Goal: Use online tool/utility: Utilize a website feature to perform a specific function

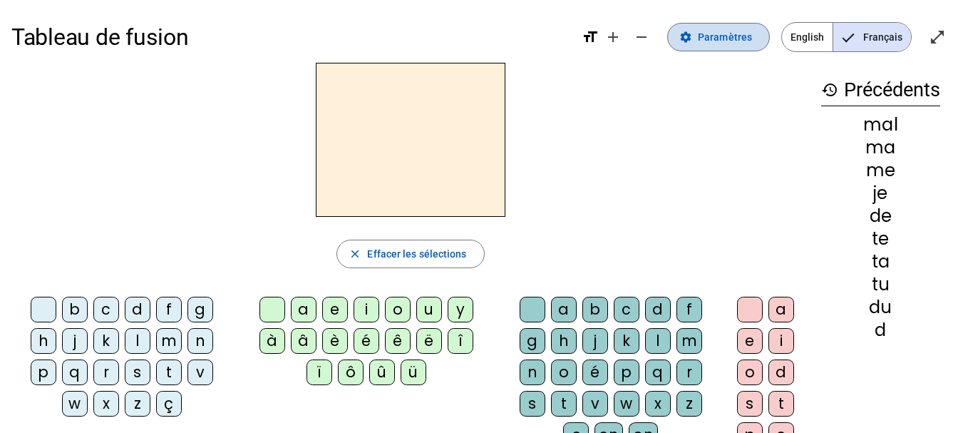
click at [731, 38] on span "Paramètres" at bounding box center [725, 37] width 54 height 17
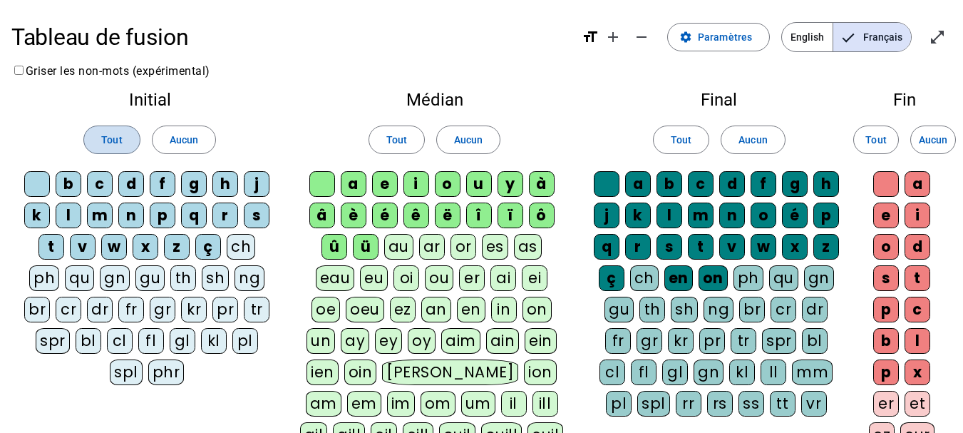
click at [107, 143] on span "Tout" at bounding box center [111, 139] width 21 height 17
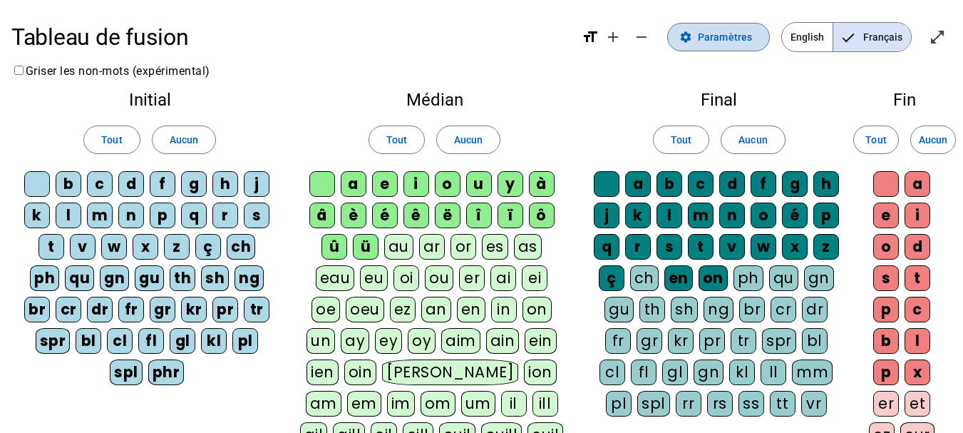
click at [749, 30] on span "Paramètres" at bounding box center [725, 37] width 54 height 17
click at [922, 42] on span "Entrer en plein écran" at bounding box center [937, 37] width 34 height 34
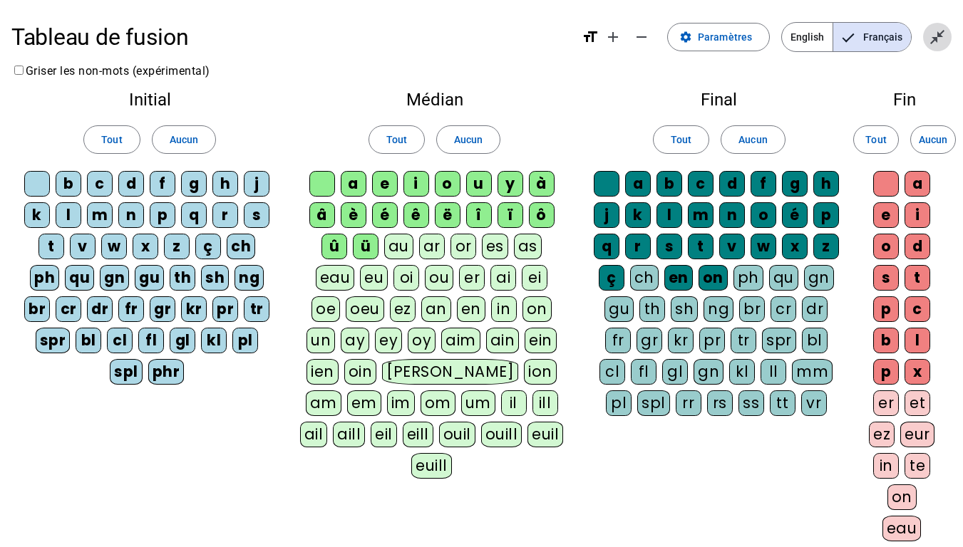
click at [931, 44] on mat-icon "close_fullscreen" at bounding box center [937, 37] width 17 height 17
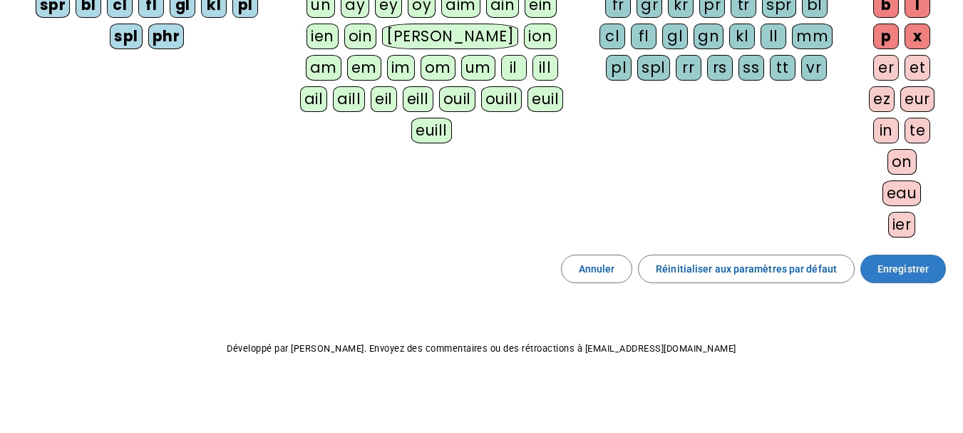
click at [916, 262] on span "Enregistrer" at bounding box center [903, 268] width 51 height 17
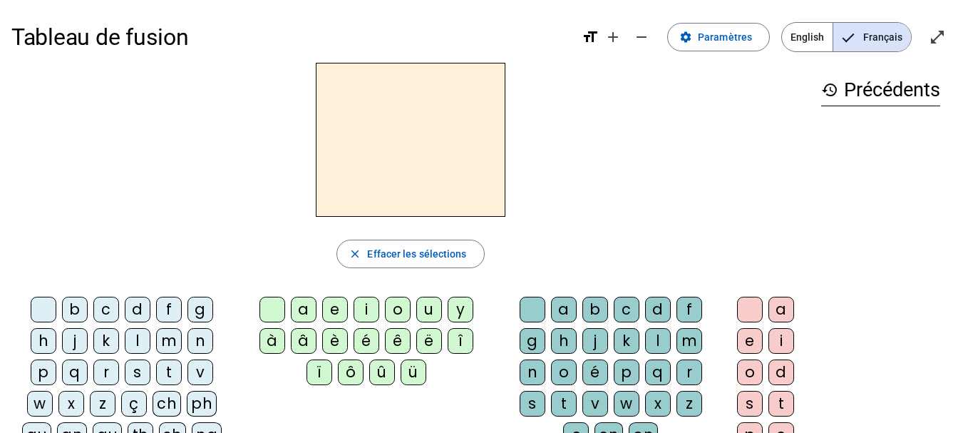
click at [371, 312] on div "i" at bounding box center [367, 310] width 26 height 26
click at [656, 336] on div "l" at bounding box center [658, 341] width 26 height 26
click at [165, 336] on div "m" at bounding box center [169, 341] width 26 height 26
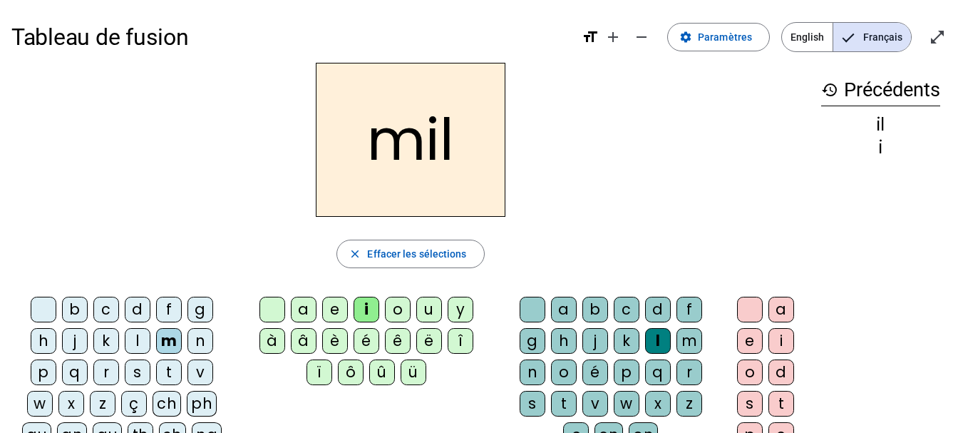
click at [306, 308] on div "a" at bounding box center [304, 310] width 26 height 26
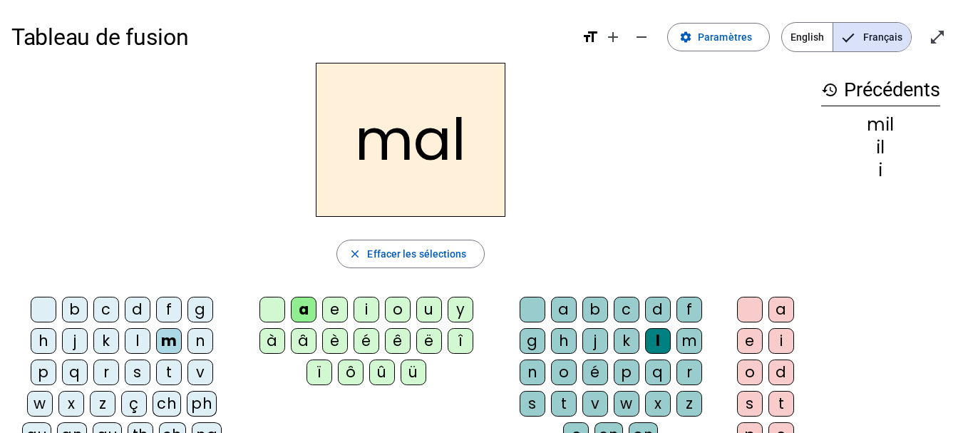
click at [650, 336] on div "l" at bounding box center [658, 341] width 26 height 26
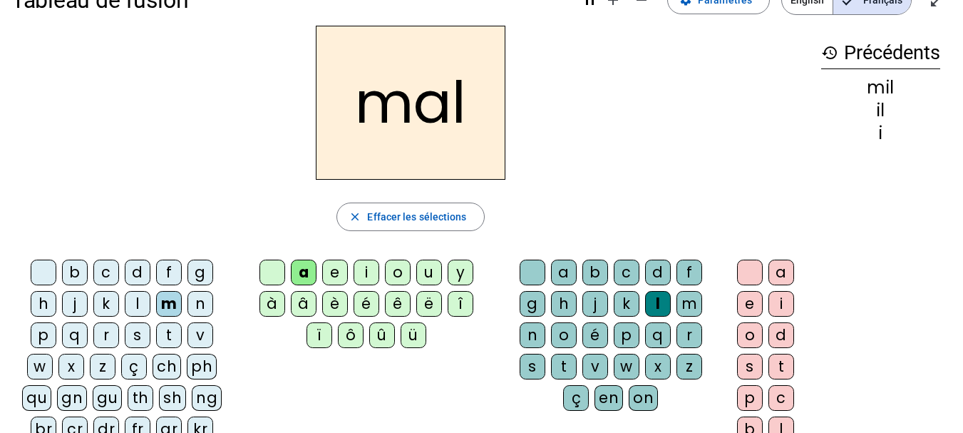
scroll to position [32, 0]
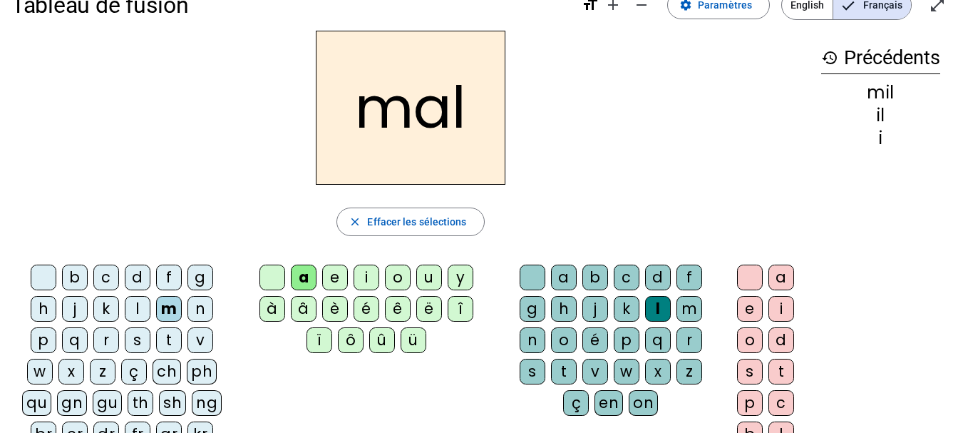
click at [481, 127] on h2 "mal" at bounding box center [411, 108] width 190 height 154
click at [435, 220] on span "Effacer les sélections" at bounding box center [416, 221] width 99 height 17
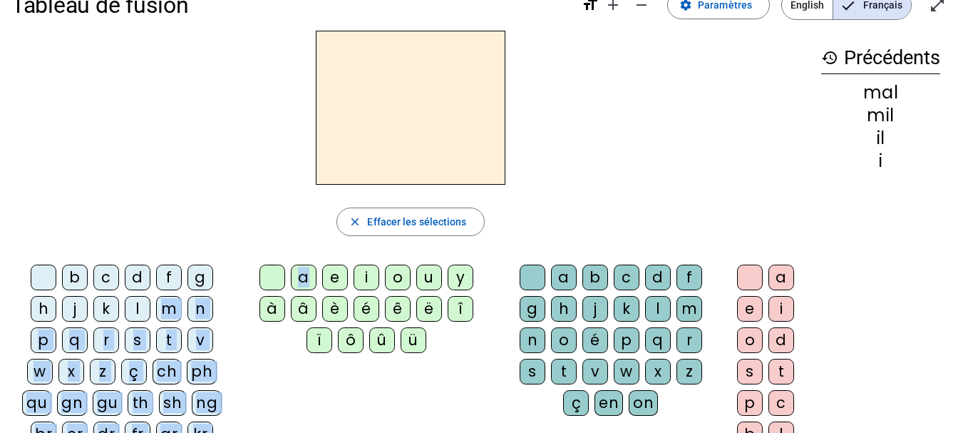
drag, startPoint x: 168, startPoint y: 308, endPoint x: 309, endPoint y: 273, distance: 144.7
click at [309, 273] on div "b c d f g h j k l m n p q r s t v w x z ç ch ph qu gn gu th [PERSON_NAME] br cr…" at bounding box center [410, 390] width 798 height 262
click at [309, 273] on div "a" at bounding box center [304, 277] width 26 height 26
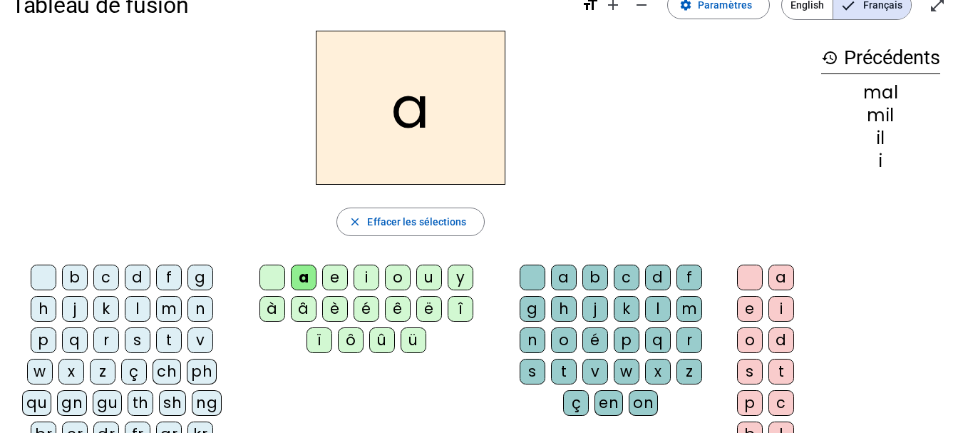
click at [158, 312] on div "m" at bounding box center [169, 309] width 26 height 26
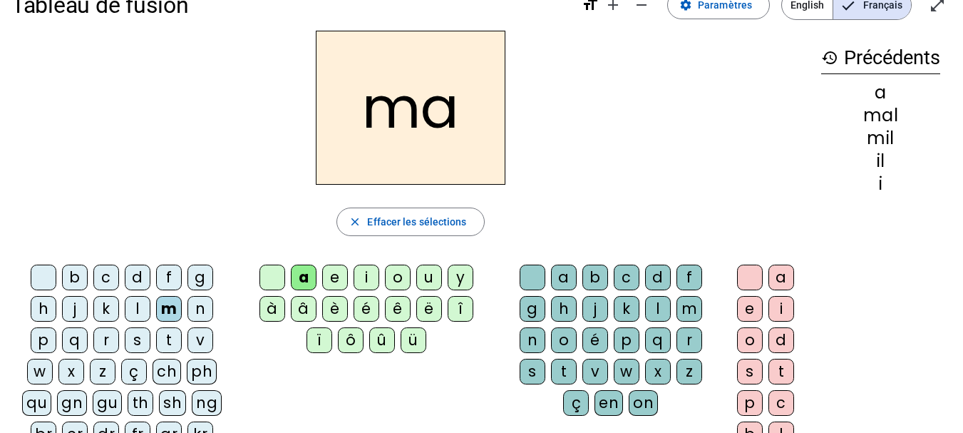
click at [140, 305] on div "l" at bounding box center [138, 309] width 26 height 26
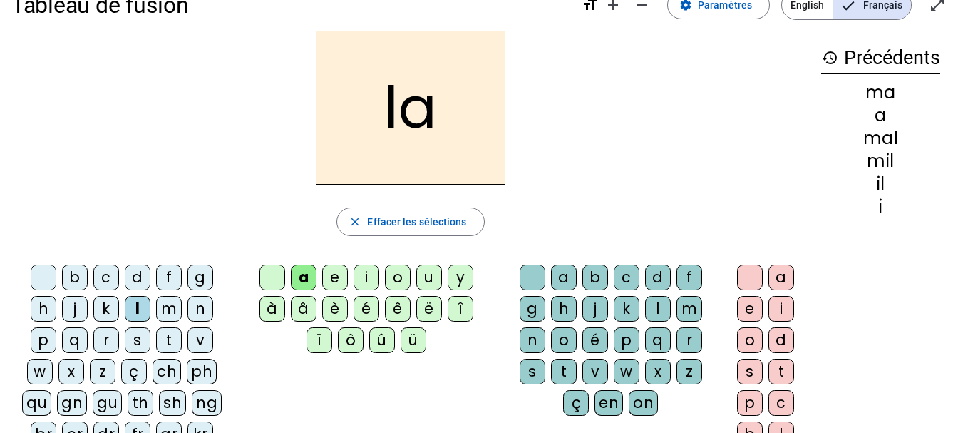
click at [433, 277] on div "u" at bounding box center [429, 277] width 26 height 26
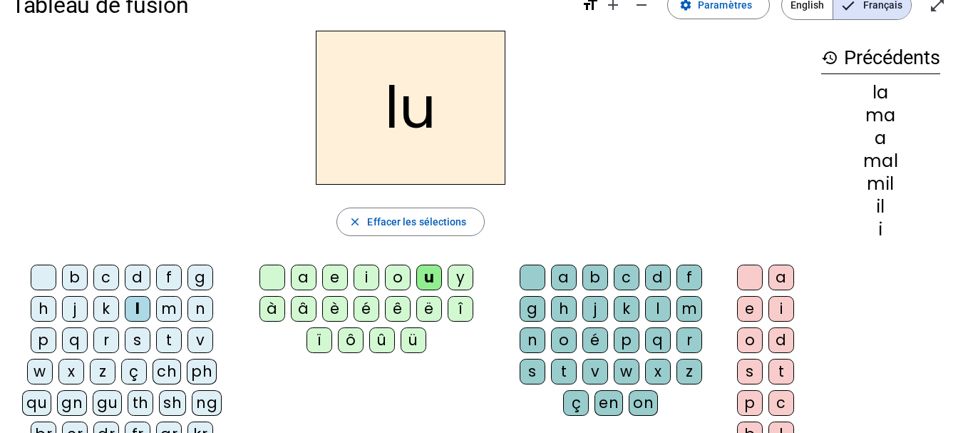
click at [137, 279] on div "d" at bounding box center [138, 277] width 26 height 26
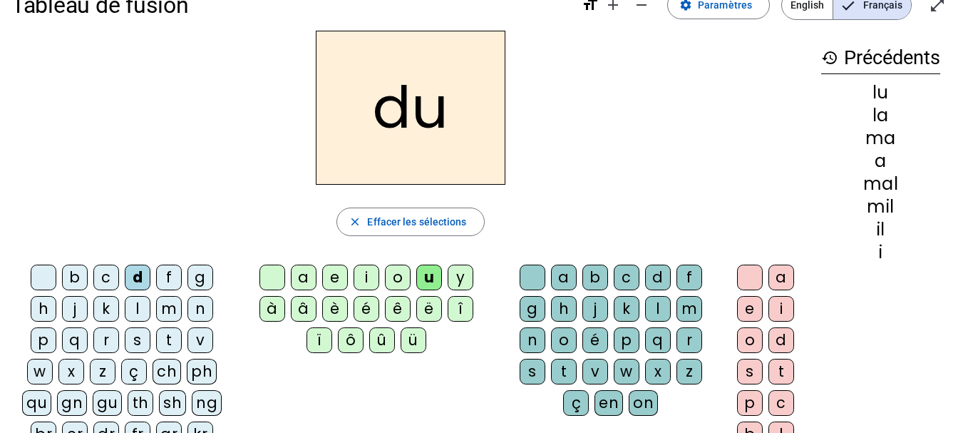
click at [167, 341] on div "t" at bounding box center [169, 340] width 26 height 26
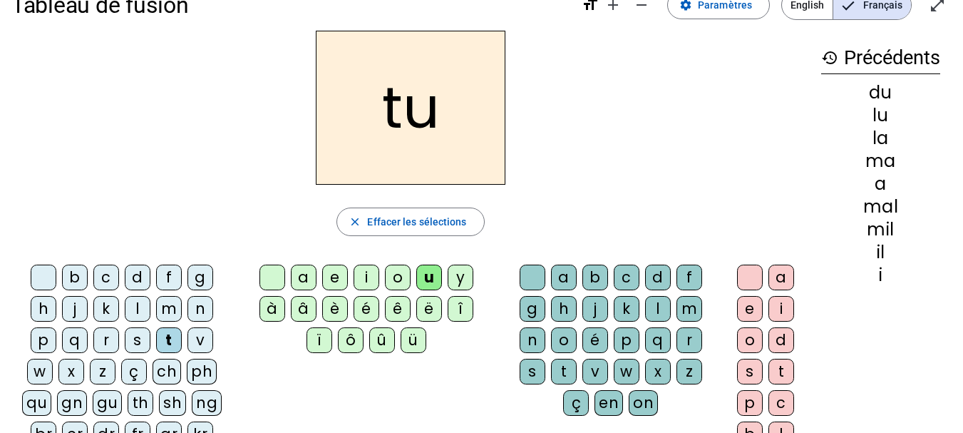
click at [339, 275] on div "e" at bounding box center [335, 277] width 26 height 26
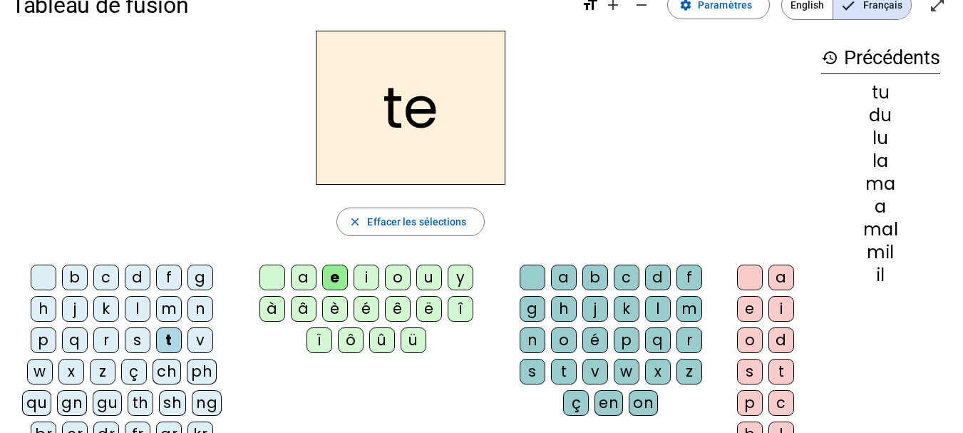
click at [133, 282] on div "d" at bounding box center [138, 277] width 26 height 26
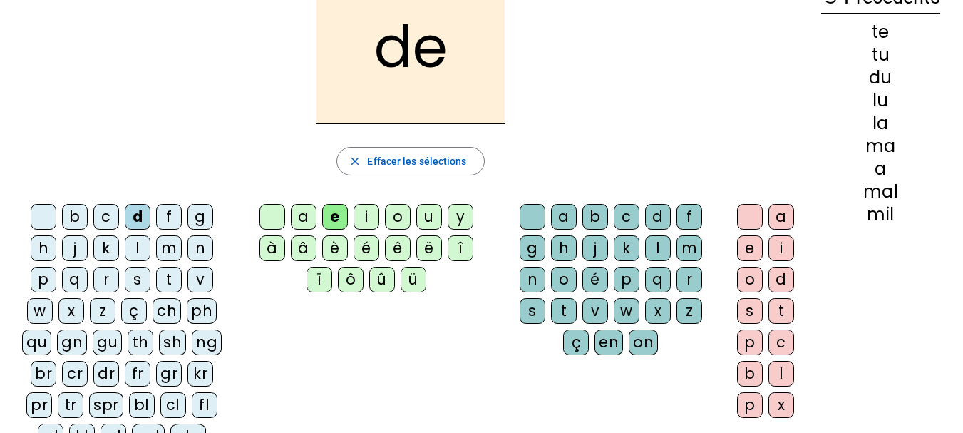
scroll to position [94, 0]
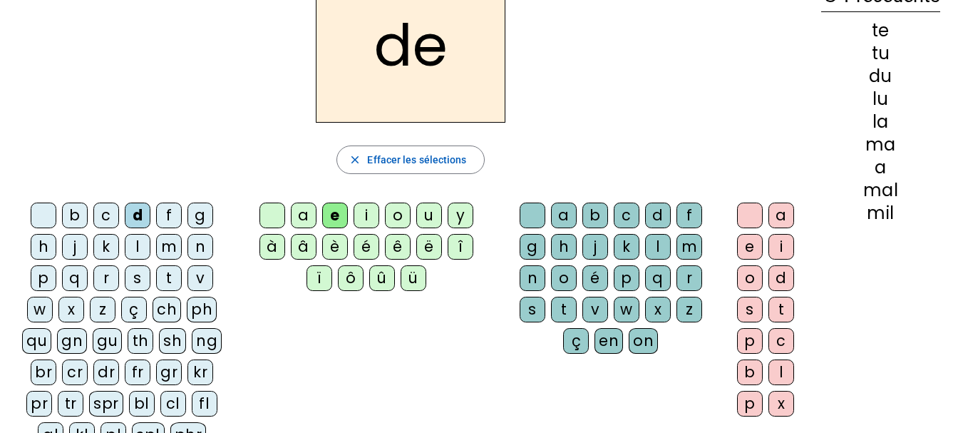
click at [72, 246] on div "j" at bounding box center [75, 247] width 26 height 26
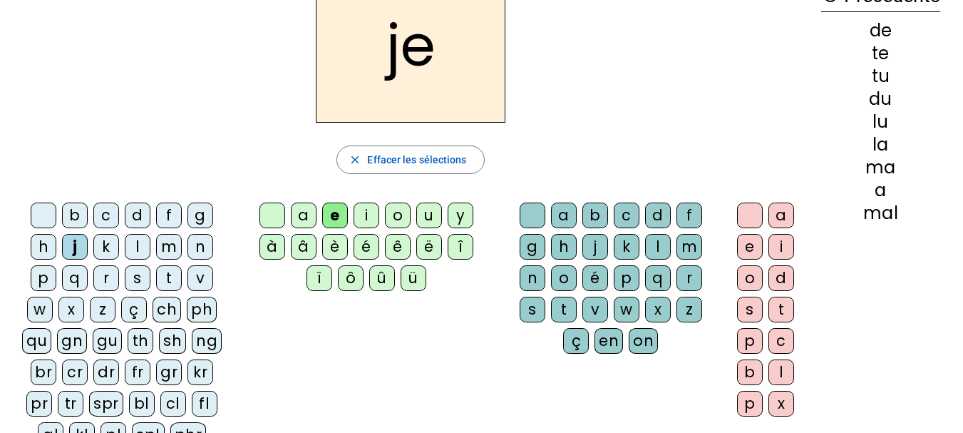
scroll to position [0, 0]
